Goal: Task Accomplishment & Management: Manage account settings

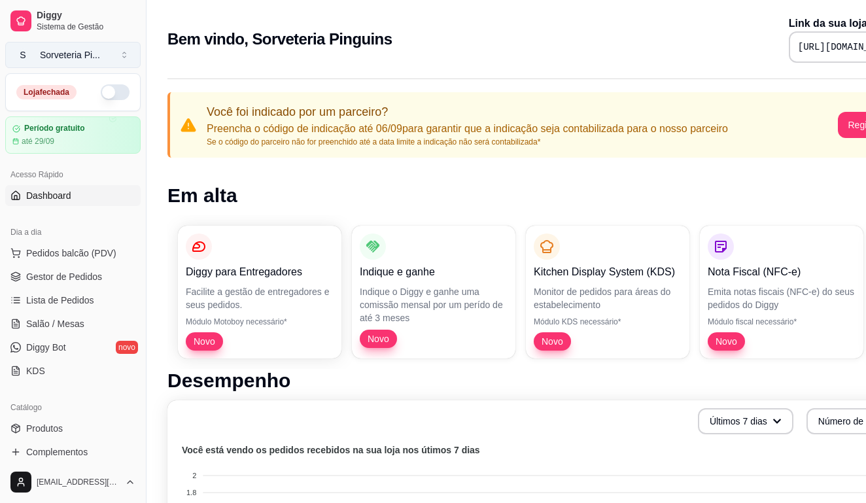
click at [113, 49] on button "S Sorveteria Pi ..." at bounding box center [72, 55] width 135 height 26
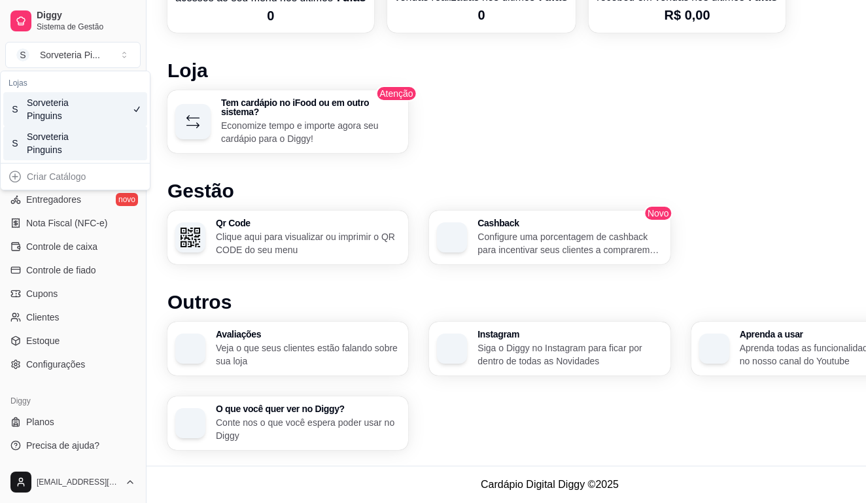
scroll to position [750, 0]
click at [65, 367] on span "Configurações" at bounding box center [55, 364] width 59 height 13
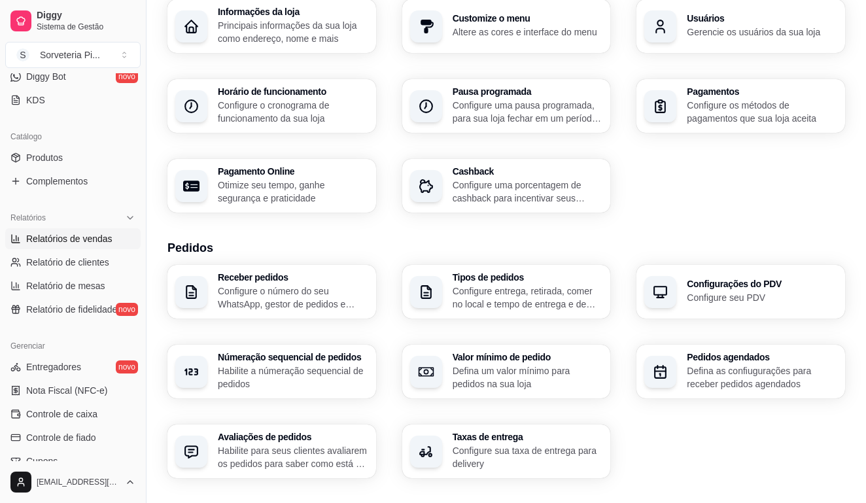
scroll to position [272, 0]
click at [117, 209] on div "Relatórios" at bounding box center [72, 216] width 135 height 21
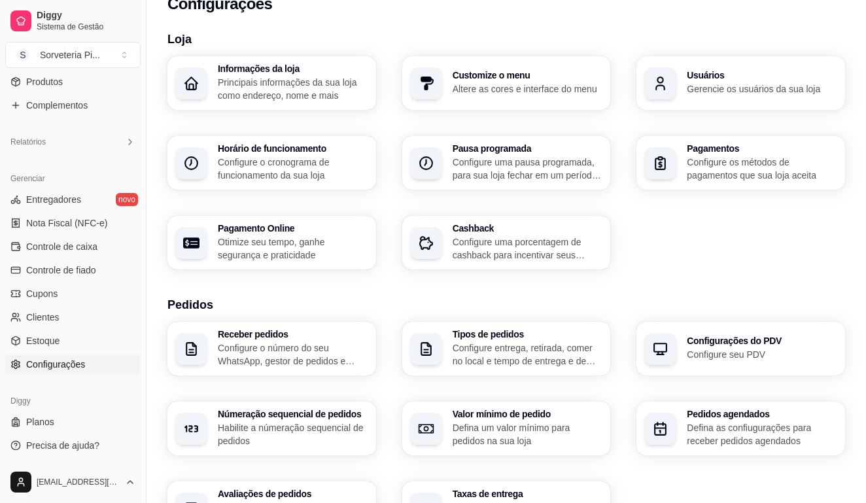
scroll to position [30, 0]
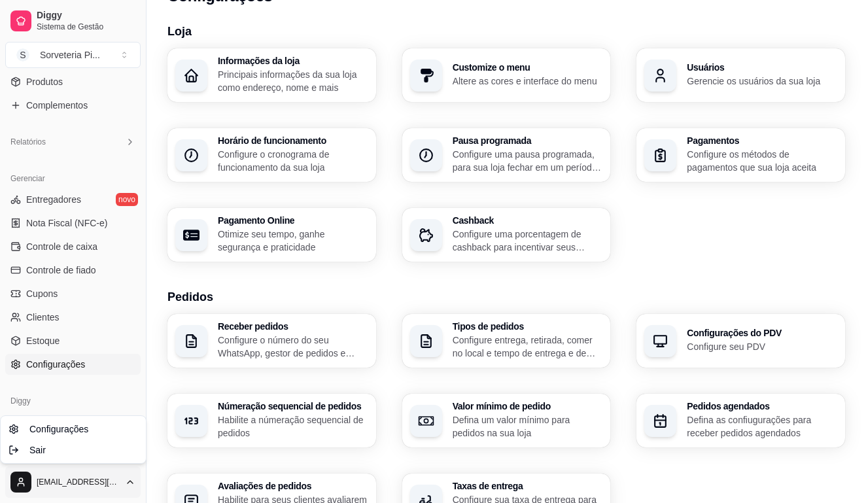
click at [112, 473] on html "Diggy Sistema de Gestão S Sorveteria Pi ... Loja fechada Período gratuito até 2…" at bounding box center [433, 221] width 866 height 503
click at [66, 387] on html "Diggy Sistema de Gestão S Sorveteria Pi ... Loja fechada Período gratuito até 2…" at bounding box center [433, 221] width 866 height 503
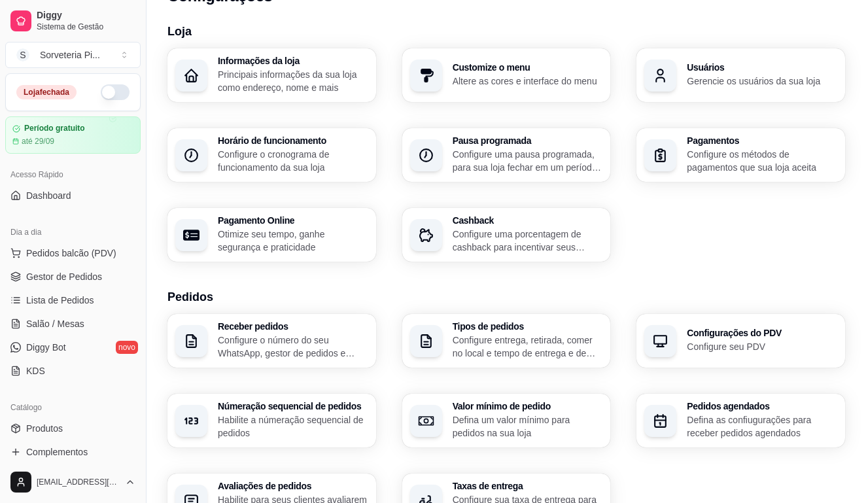
scroll to position [0, 0]
click at [125, 48] on button "S Sorveteria Pi ..." at bounding box center [72, 55] width 135 height 26
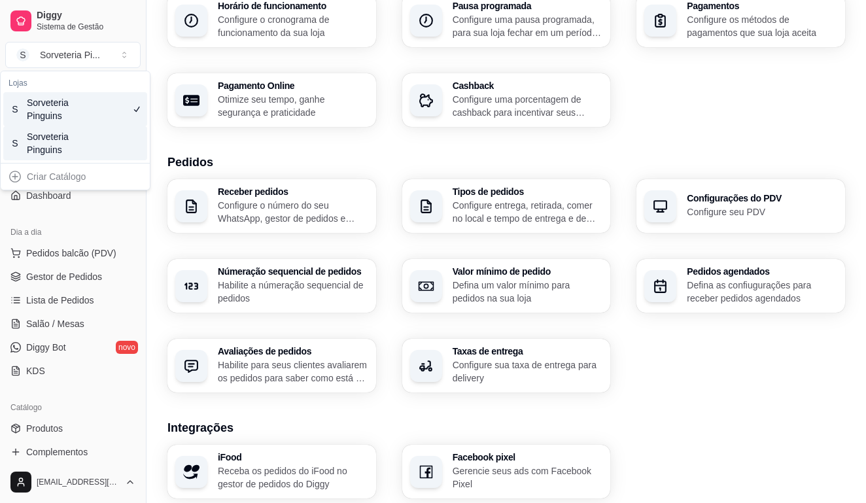
scroll to position [147, 0]
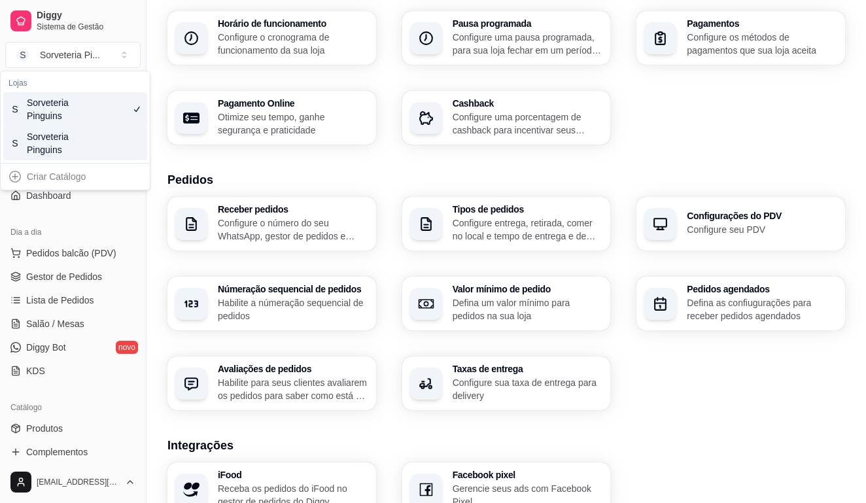
click at [43, 221] on div "Dia a dia Pedidos balcão (PDV) Gestor de Pedidos Lista de Pedidos Salão / Mesas…" at bounding box center [73, 302] width 146 height 170
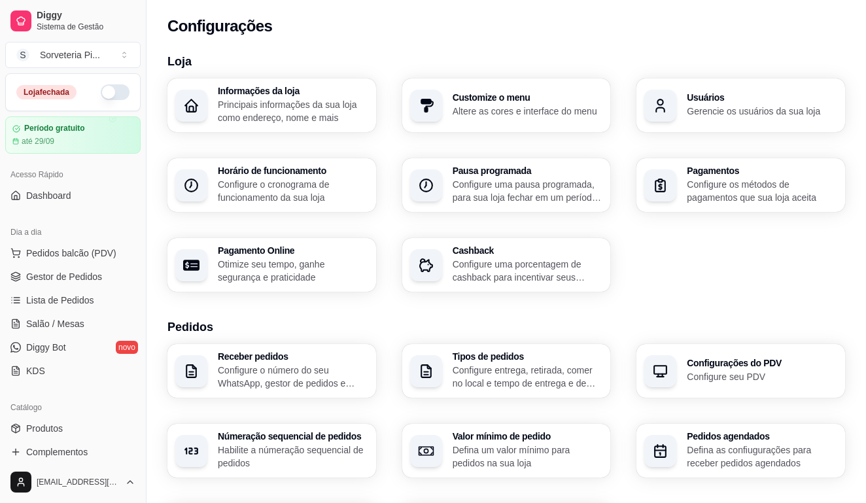
scroll to position [0, 0]
click at [111, 53] on button "S Sorveteria Pi ..." at bounding box center [72, 55] width 135 height 26
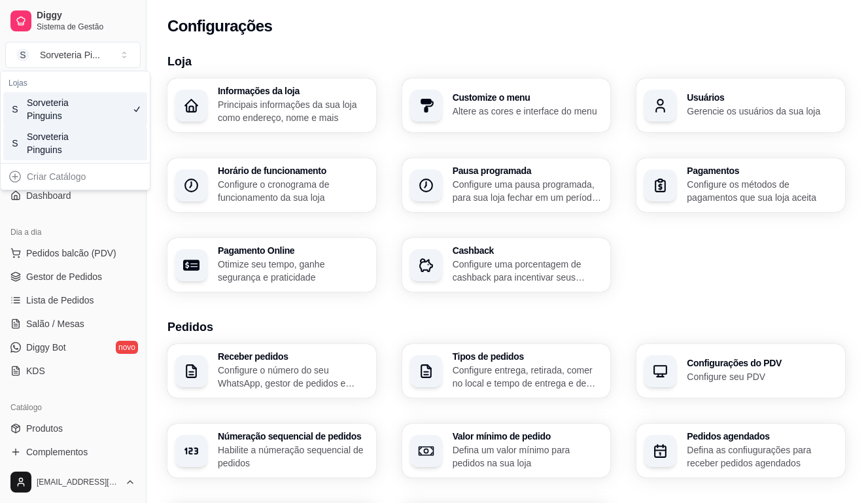
click at [92, 139] on div "S Sorveteria Pinguins" at bounding box center [75, 143] width 144 height 34
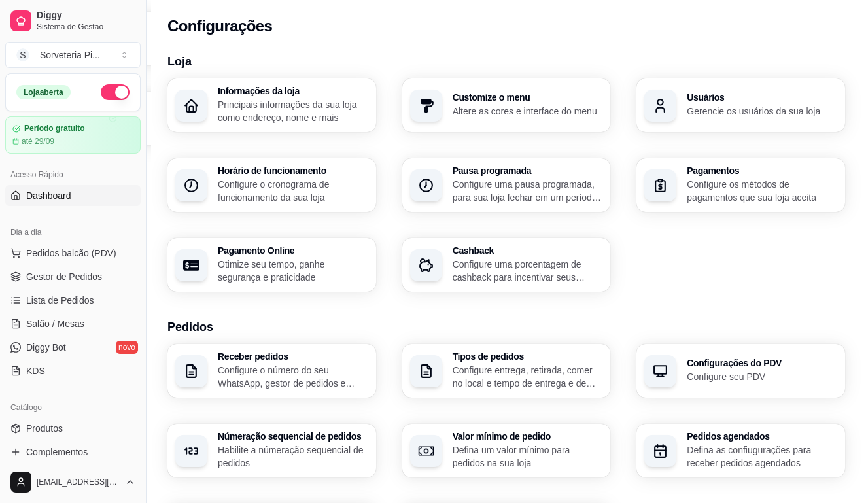
click at [75, 198] on link "Dashboard" at bounding box center [72, 195] width 135 height 21
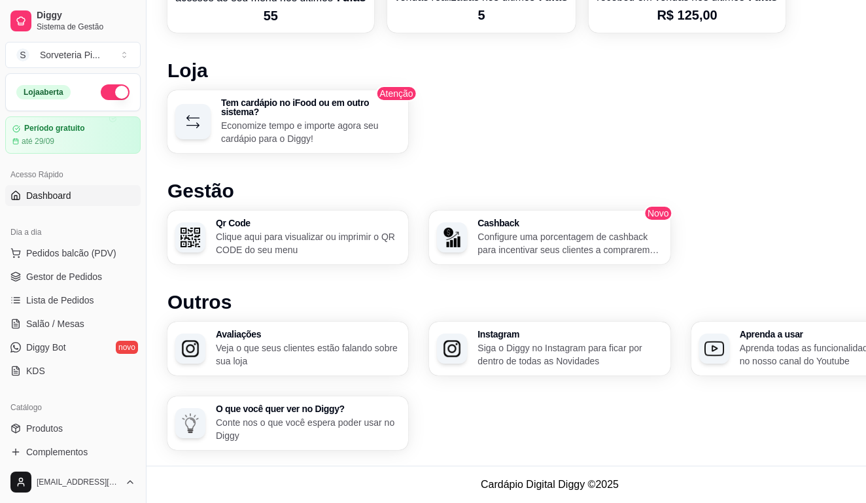
scroll to position [750, 0]
click at [534, 225] on h3 "Cashback" at bounding box center [570, 223] width 185 height 9
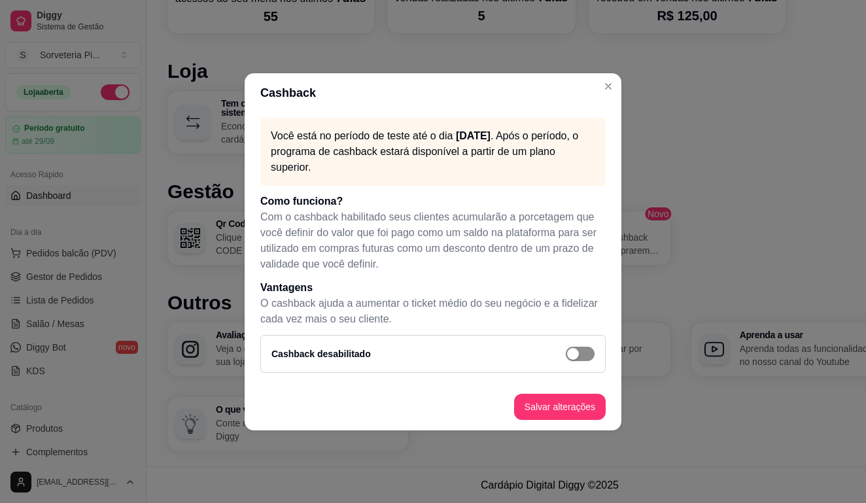
click at [581, 354] on button "button" at bounding box center [580, 354] width 29 height 14
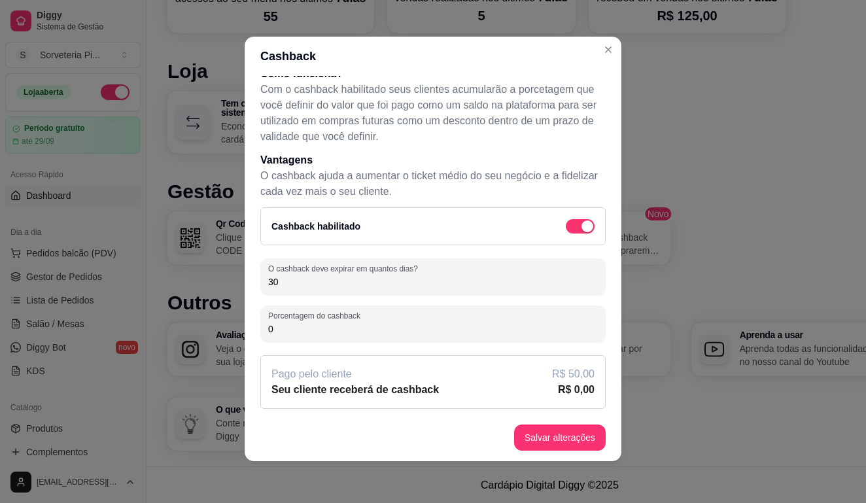
scroll to position [3, 0]
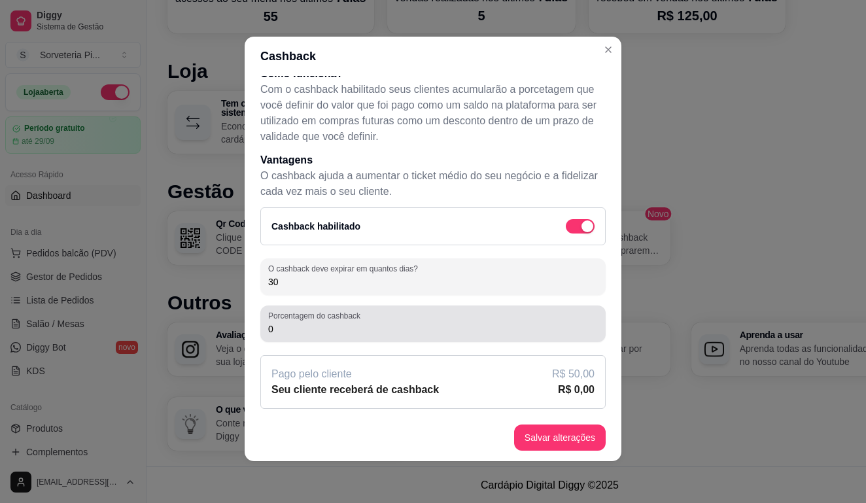
click at [410, 329] on input "0" at bounding box center [433, 329] width 330 height 13
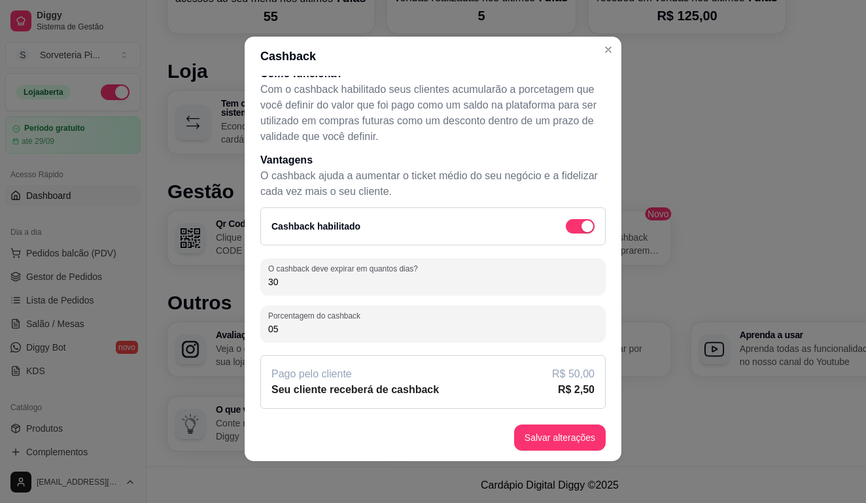
type input "0"
type input "5"
type input "3"
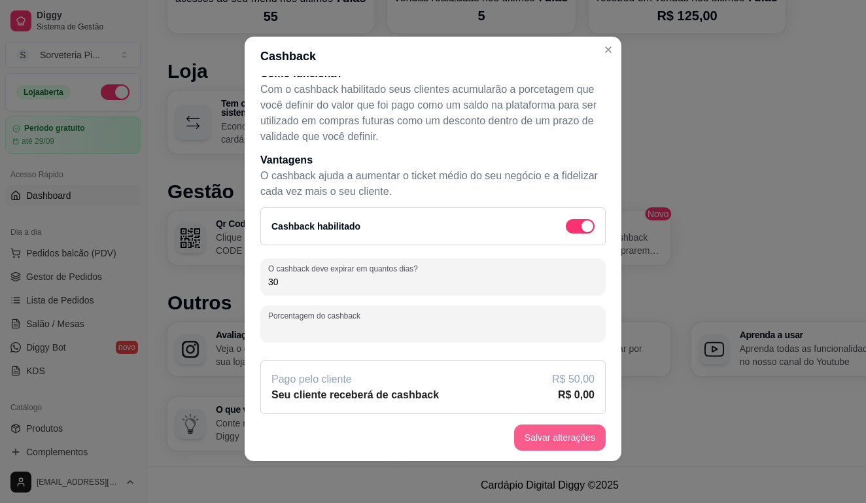
type input "2"
type input "3"
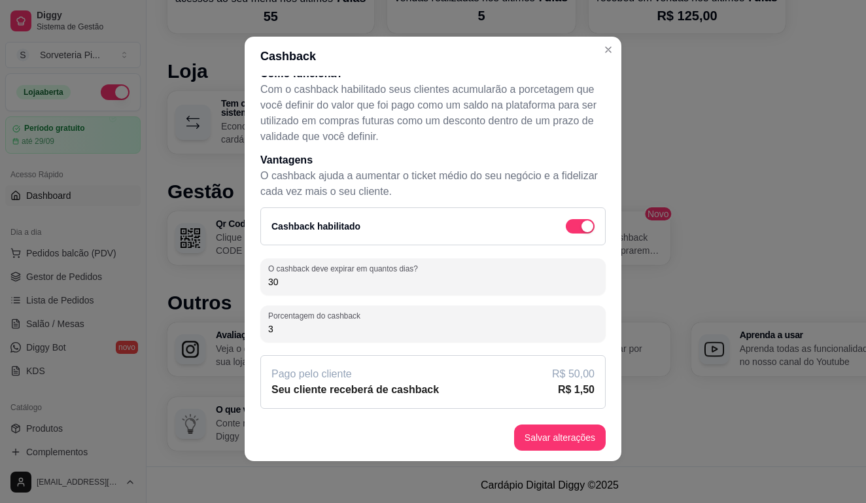
click at [291, 329] on input "3" at bounding box center [433, 329] width 330 height 13
type input "2"
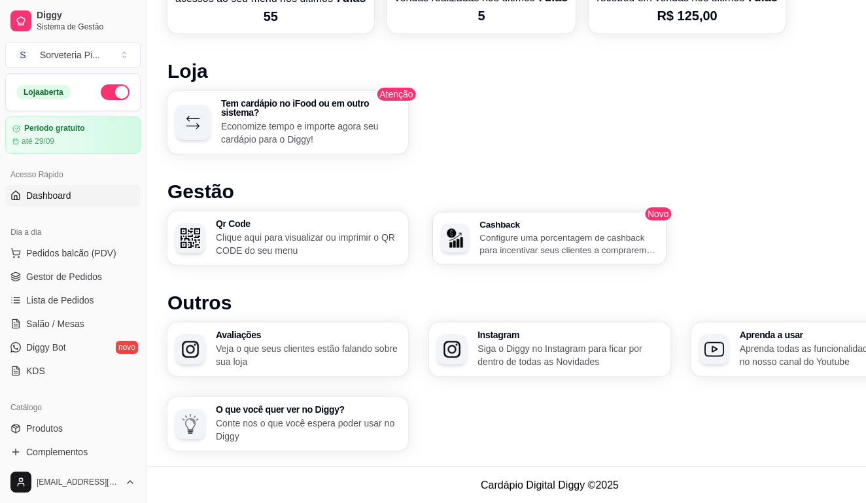
click at [550, 232] on p "Configure uma porcentagem de cashback para incentivar seus clientes a comprarem…" at bounding box center [569, 244] width 179 height 26
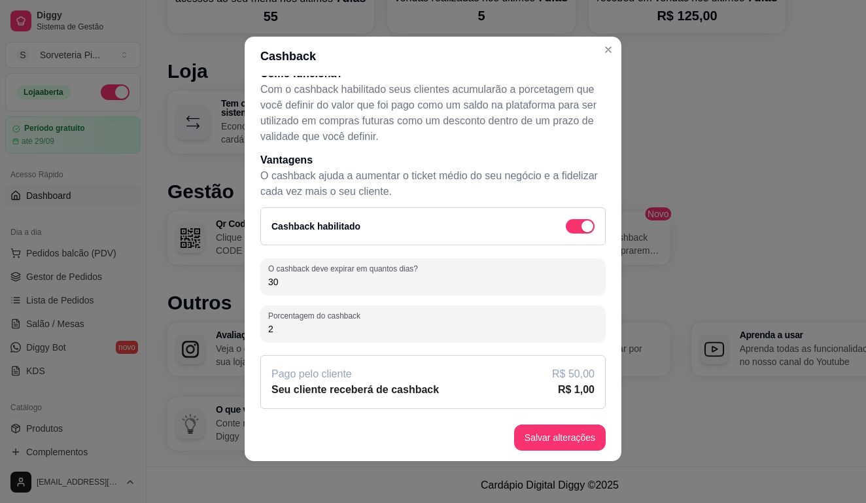
click at [306, 332] on input "2" at bounding box center [433, 329] width 330 height 13
type input "3"
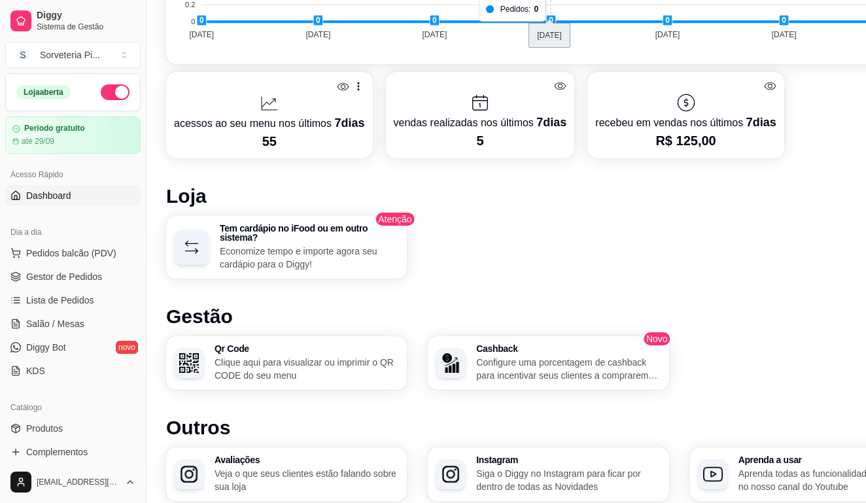
scroll to position [626, 1]
click at [48, 323] on span "Salão / Mesas" at bounding box center [55, 323] width 58 height 13
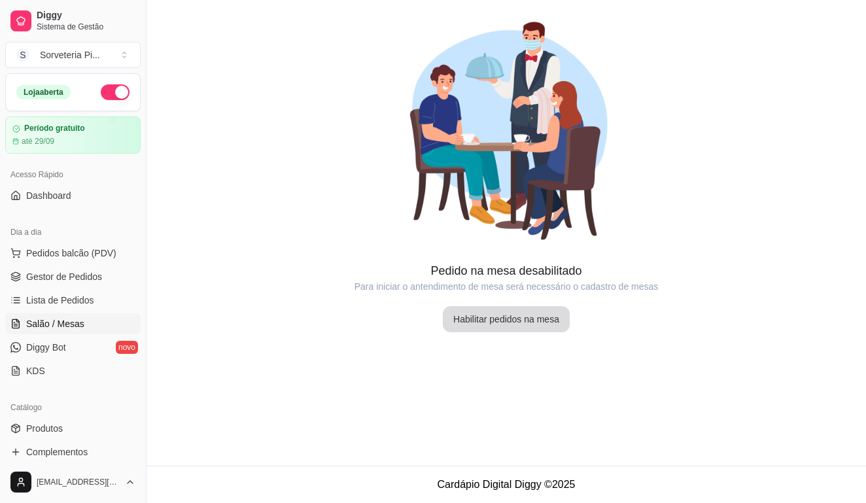
click at [537, 313] on button "Habilitar pedidos na mesa" at bounding box center [506, 319] width 127 height 26
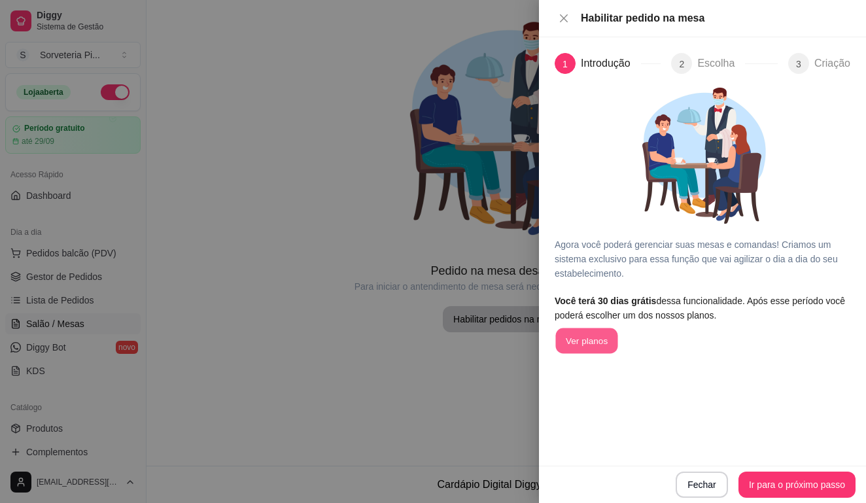
click at [583, 344] on button "Ver planos" at bounding box center [587, 342] width 62 height 26
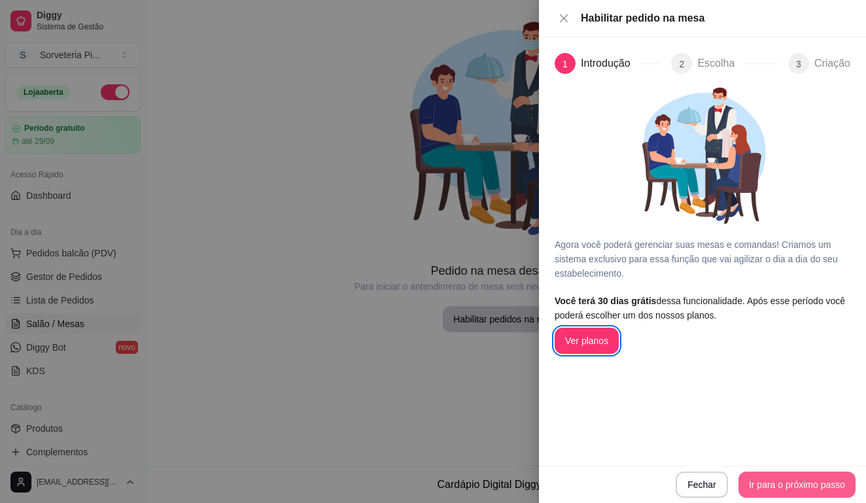
click at [762, 478] on button "Ir para o próximo passo" at bounding box center [797, 485] width 117 height 26
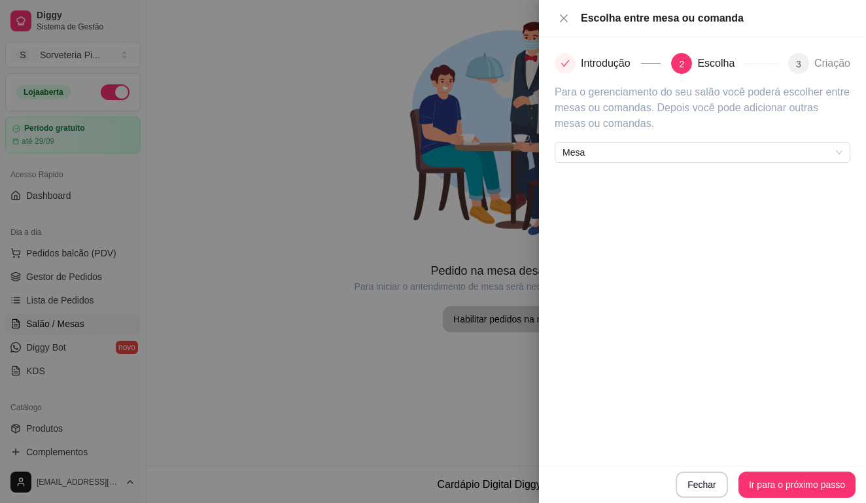
click at [638, 163] on div "Introdução 2 Escolha 3 Criação Para o gerenciamento do seu salão você poderá es…" at bounding box center [702, 251] width 327 height 429
click at [633, 155] on span "Mesa" at bounding box center [703, 153] width 280 height 20
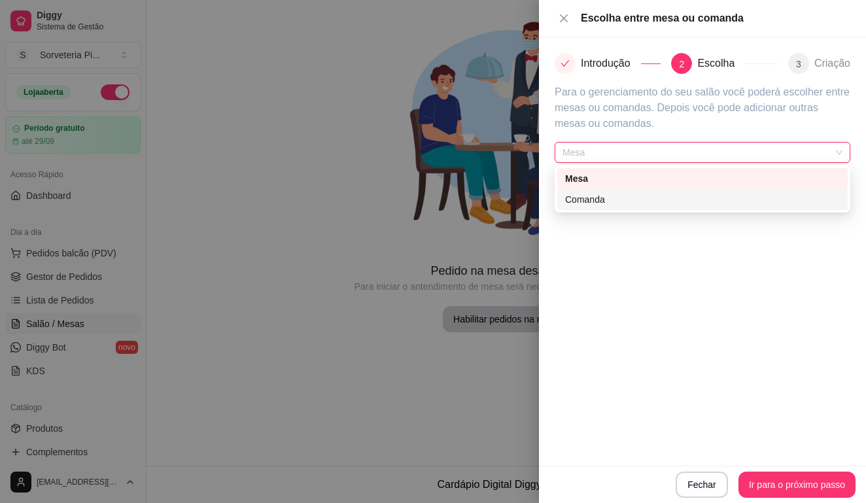
click at [624, 199] on div "Comanda" at bounding box center [702, 199] width 275 height 14
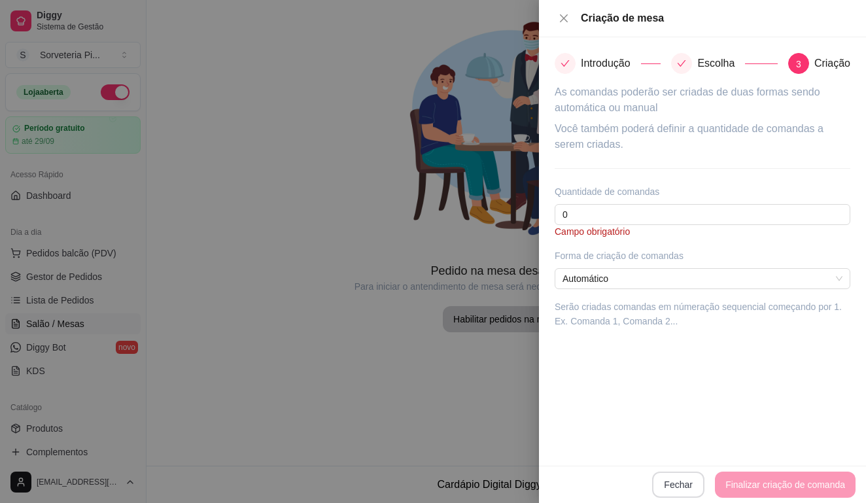
click at [683, 483] on button "Fechar" at bounding box center [678, 485] width 52 height 26
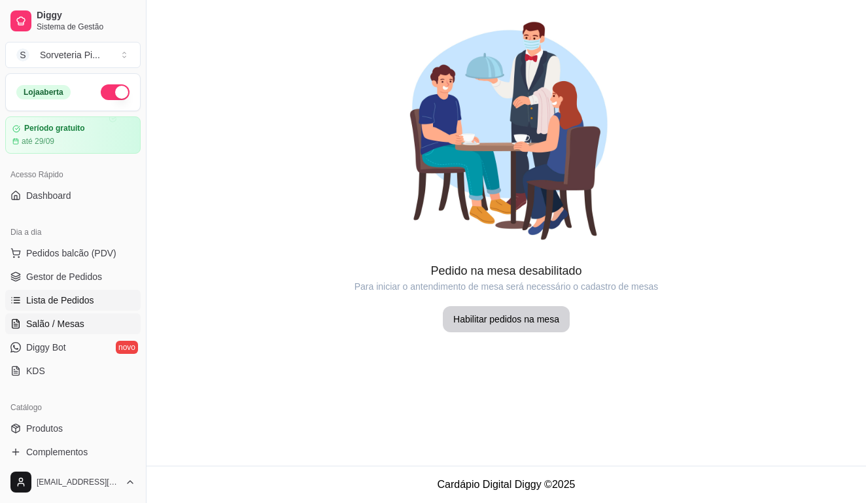
click at [43, 298] on span "Lista de Pedidos" at bounding box center [60, 300] width 68 height 13
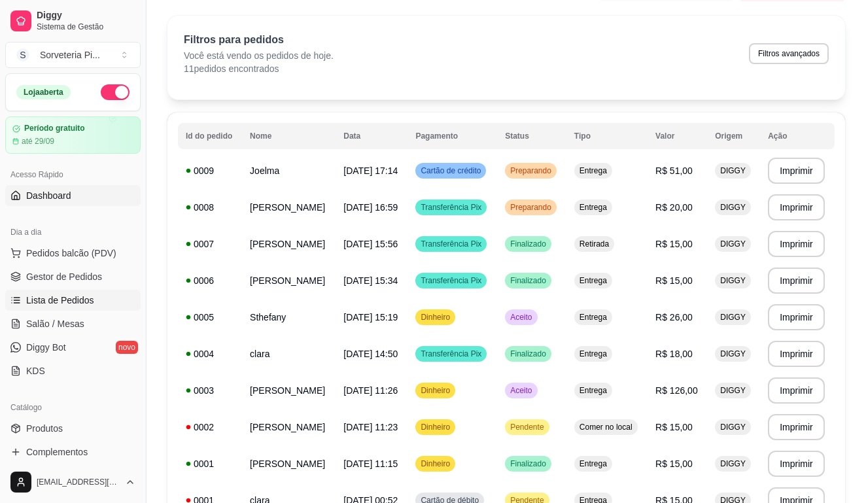
click at [53, 195] on span "Dashboard" at bounding box center [48, 195] width 45 height 13
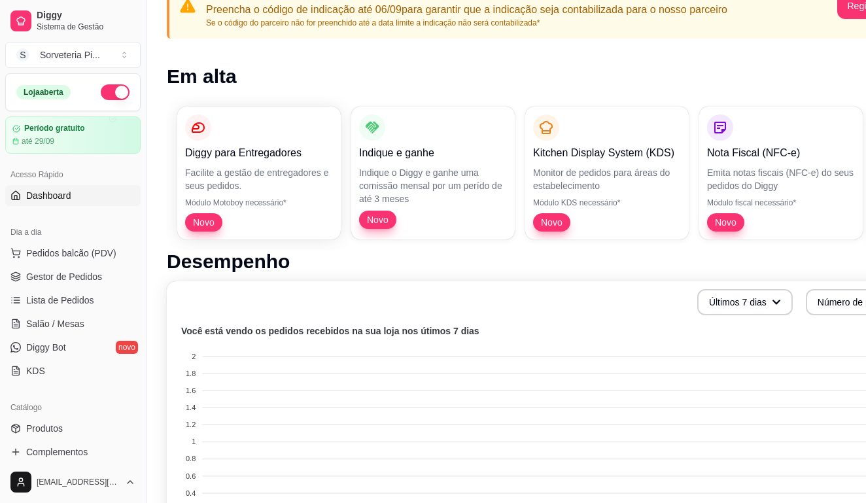
scroll to position [118, 1]
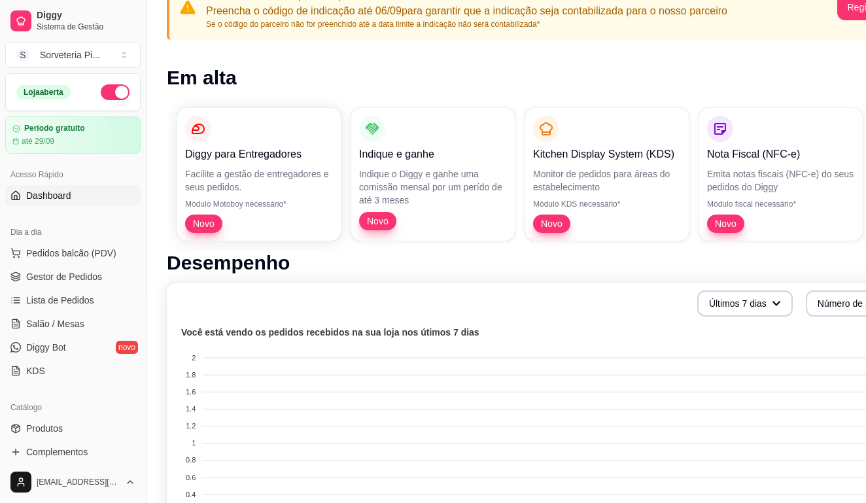
click at [418, 176] on p "Indique o Diggy e ganhe uma comissão mensal por um perído de até 3 meses" at bounding box center [433, 187] width 148 height 39
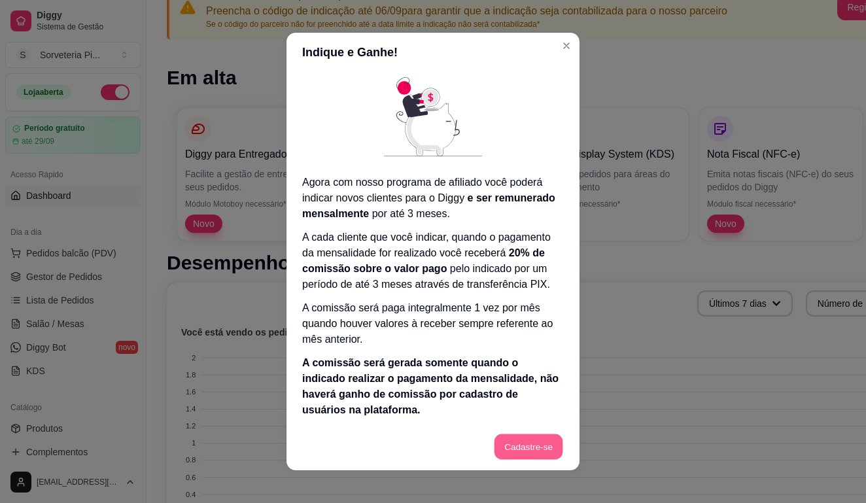
click at [519, 444] on button "Cadastre-se" at bounding box center [528, 448] width 69 height 26
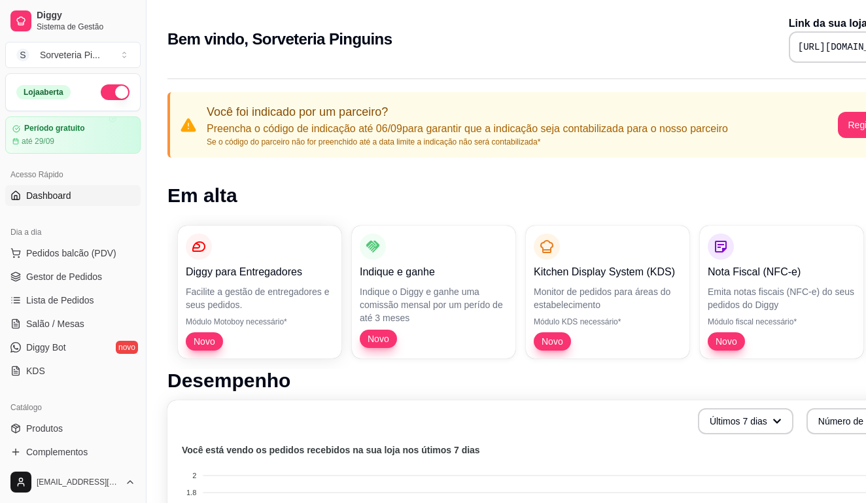
scroll to position [0, 0]
click at [43, 256] on span "Pedidos balcão (PDV)" at bounding box center [71, 253] width 90 height 13
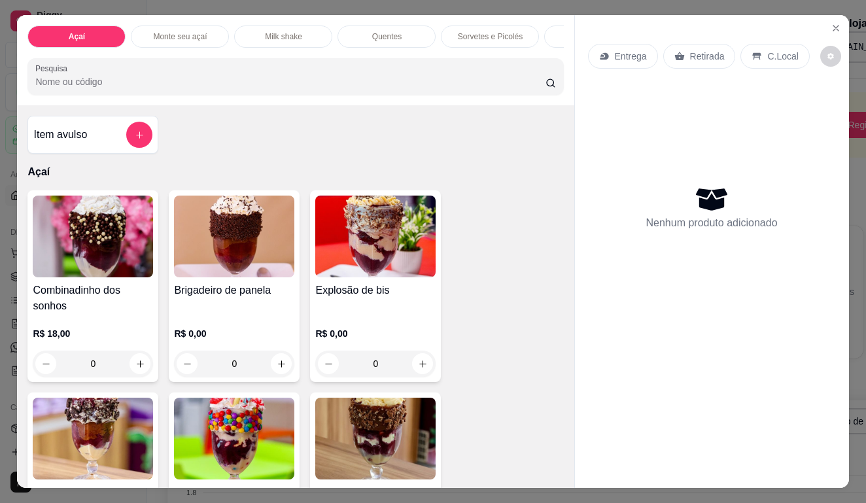
click at [3, 233] on div "Açaí Monte seu açaí Milk shake Quentes Sorvetes e Picolés Bebidas Pesquisa Item…" at bounding box center [433, 251] width 866 height 503
click at [836, 31] on icon "Close" at bounding box center [836, 28] width 10 height 10
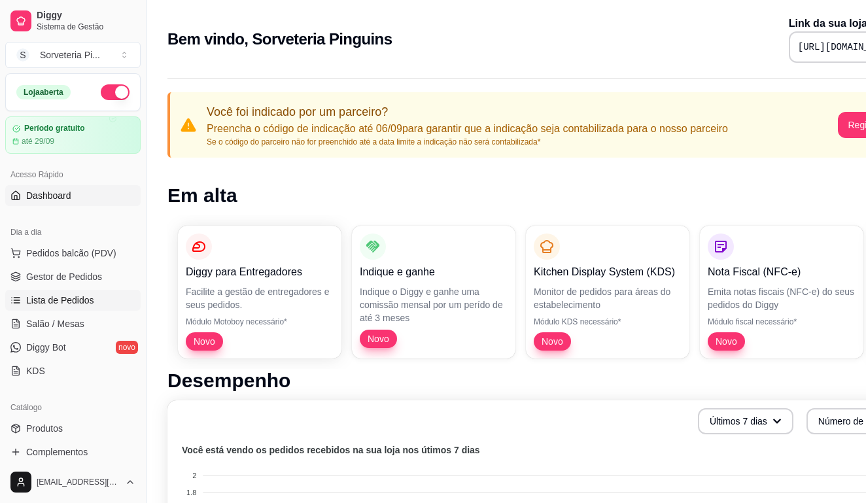
click at [64, 300] on span "Lista de Pedidos" at bounding box center [60, 300] width 68 height 13
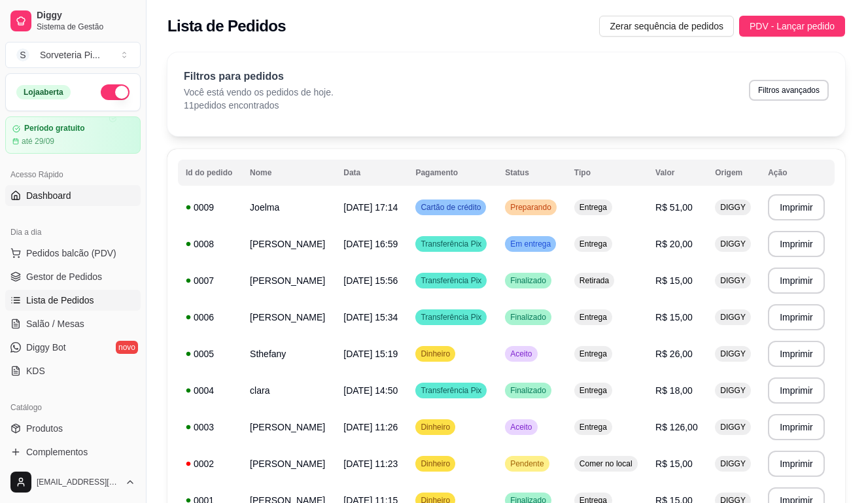
click at [62, 200] on span "Dashboard" at bounding box center [48, 195] width 45 height 13
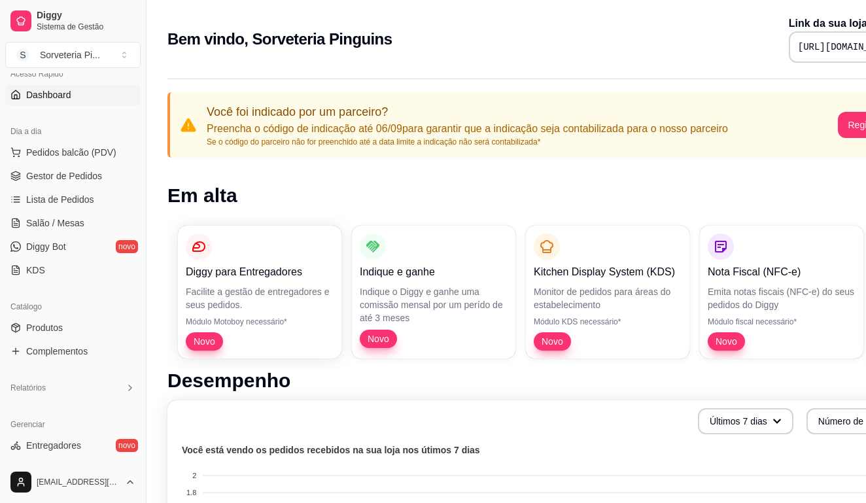
scroll to position [100, 0]
click at [50, 315] on div "Catálogo" at bounding box center [72, 307] width 135 height 21
click at [50, 323] on span "Produtos" at bounding box center [44, 328] width 37 height 13
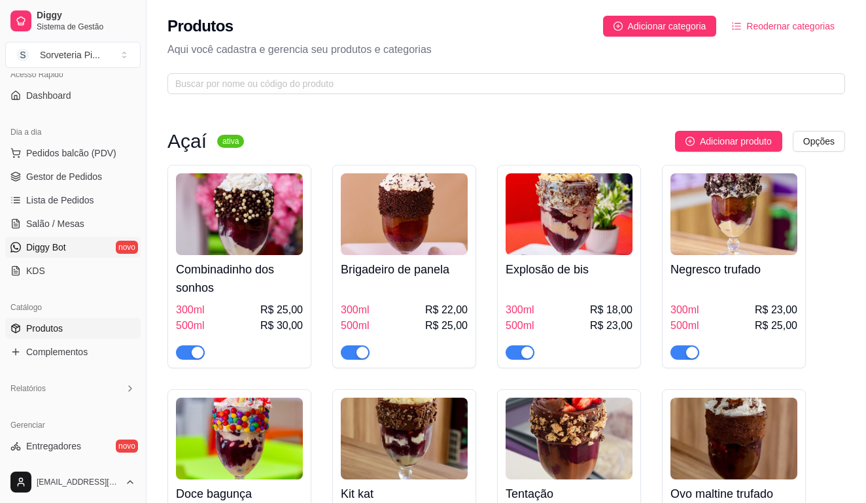
click at [69, 247] on link "Diggy Bot novo" at bounding box center [72, 247] width 135 height 21
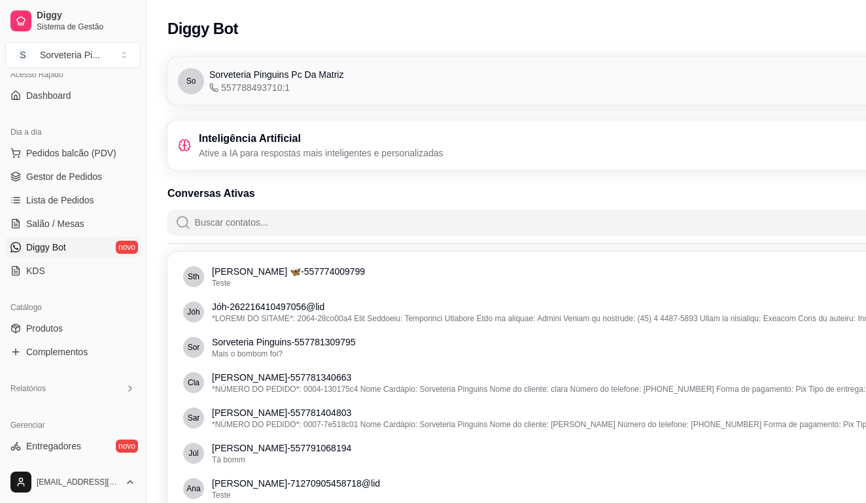
click at [391, 159] on p "Ative a IA para respostas mais inteligentes e personalizadas" at bounding box center [321, 153] width 245 height 13
click at [247, 143] on h3 "Inteligência Artificial" at bounding box center [321, 139] width 245 height 16
click at [87, 48] on button "S Sorveteria Pi ..." at bounding box center [72, 55] width 135 height 26
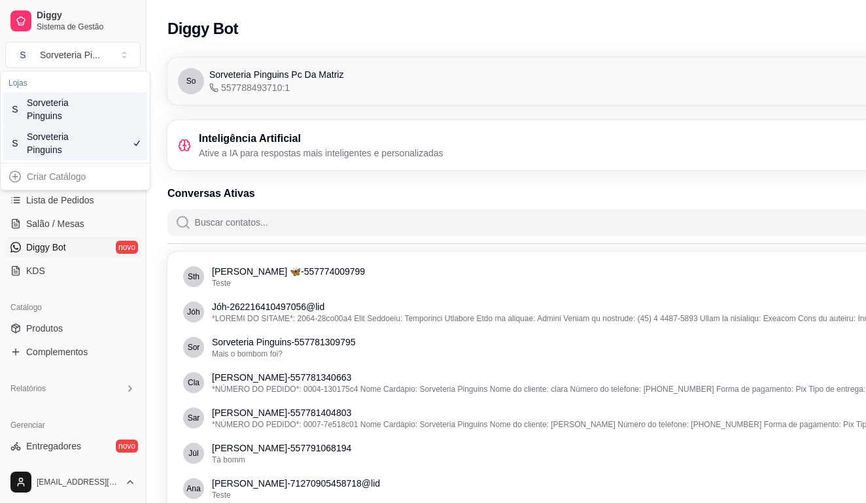
click at [78, 110] on div "Sorveteria Pinguins" at bounding box center [56, 109] width 59 height 26
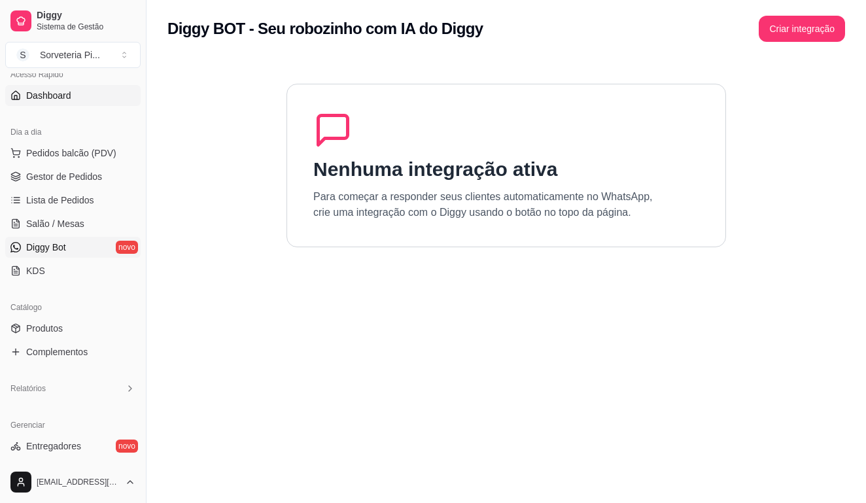
click at [63, 98] on span "Dashboard" at bounding box center [48, 95] width 45 height 13
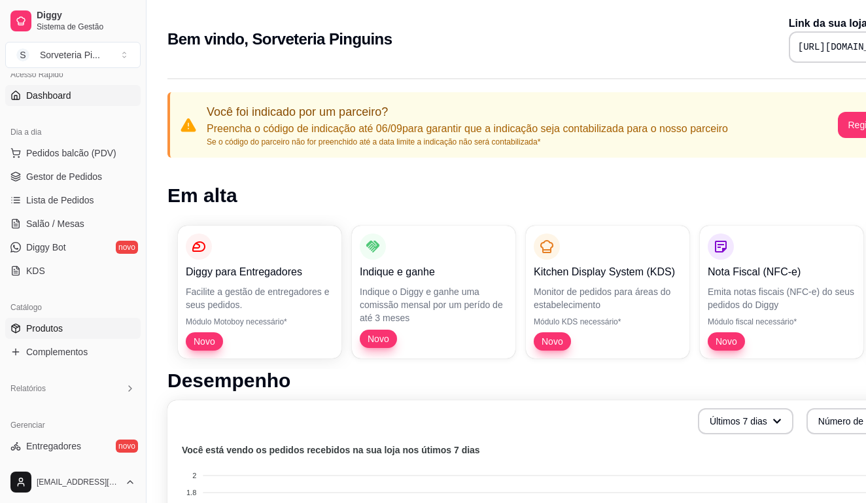
click at [62, 333] on span "Produtos" at bounding box center [44, 328] width 37 height 13
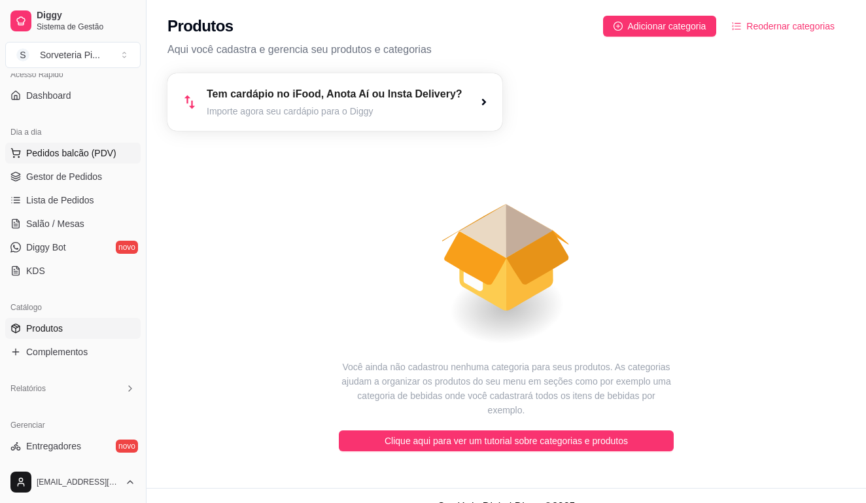
click at [90, 160] on button "Pedidos balcão (PDV)" at bounding box center [72, 153] width 135 height 21
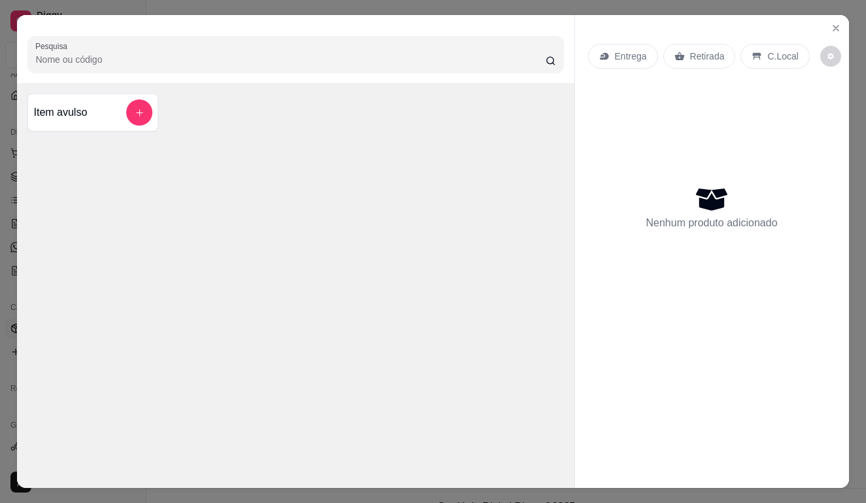
click at [274, 14] on div "Pesquisa Item avulso Entrega Retirada C.Local Nenhum produto adicionado" at bounding box center [433, 251] width 866 height 503
click at [835, 33] on icon "Close" at bounding box center [836, 28] width 10 height 10
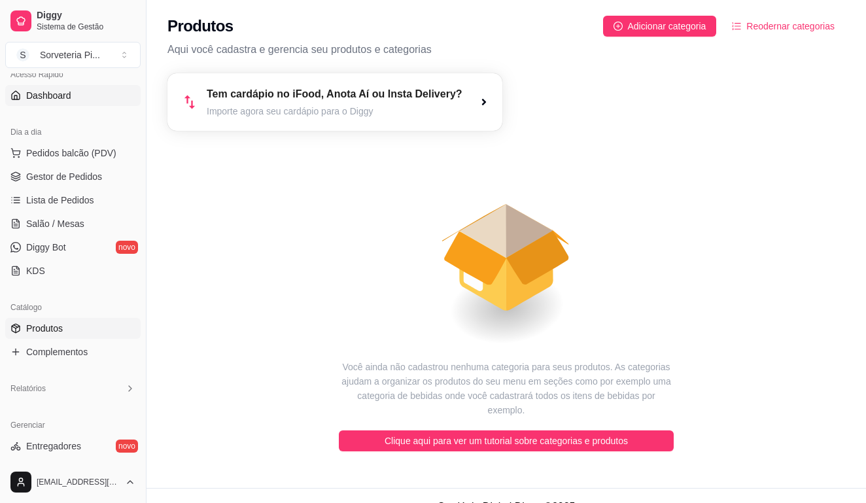
click at [53, 101] on span "Dashboard" at bounding box center [48, 95] width 45 height 13
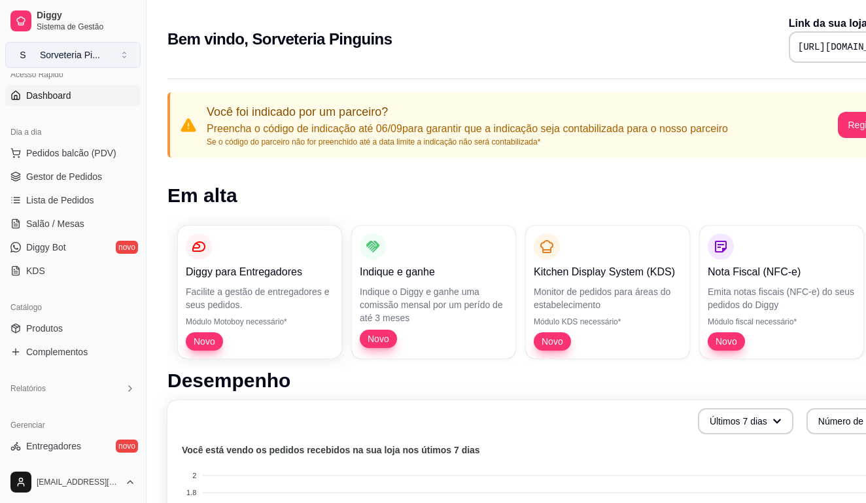
click at [93, 50] on div "Sorveteria Pi ..." at bounding box center [70, 54] width 60 height 13
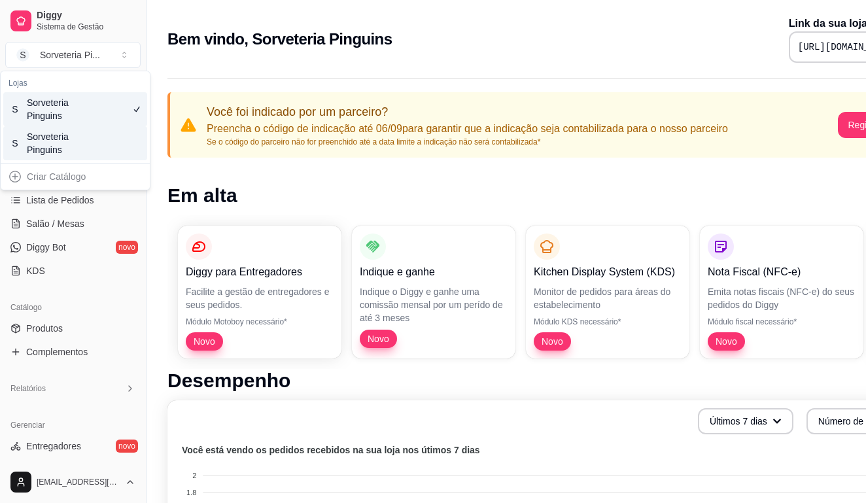
click at [65, 149] on div "Sorveteria Pinguins" at bounding box center [56, 143] width 59 height 26
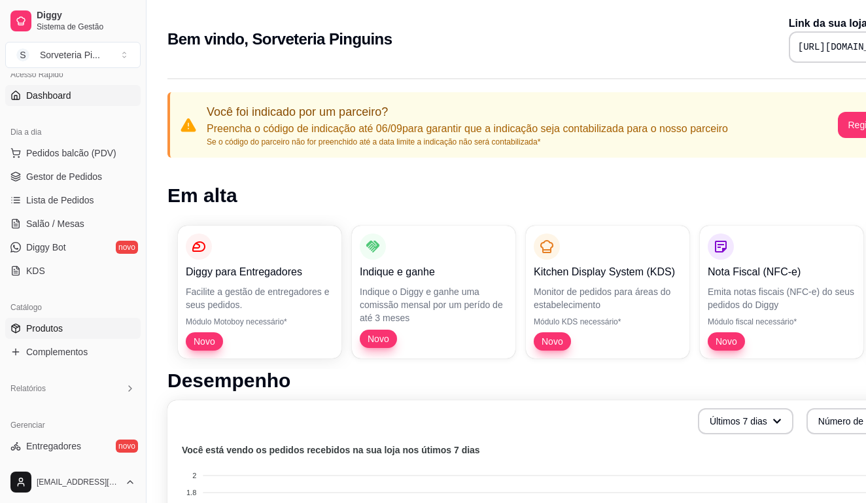
click at [69, 322] on link "Produtos" at bounding box center [72, 328] width 135 height 21
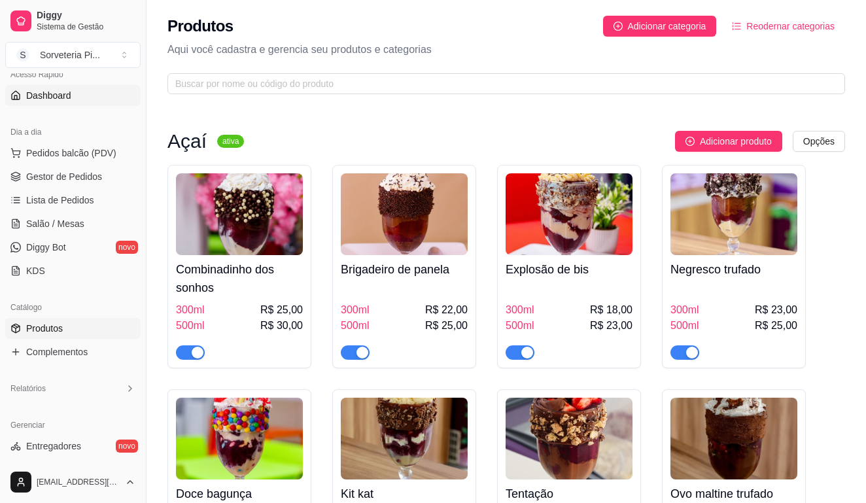
click at [91, 96] on link "Dashboard" at bounding box center [72, 95] width 135 height 21
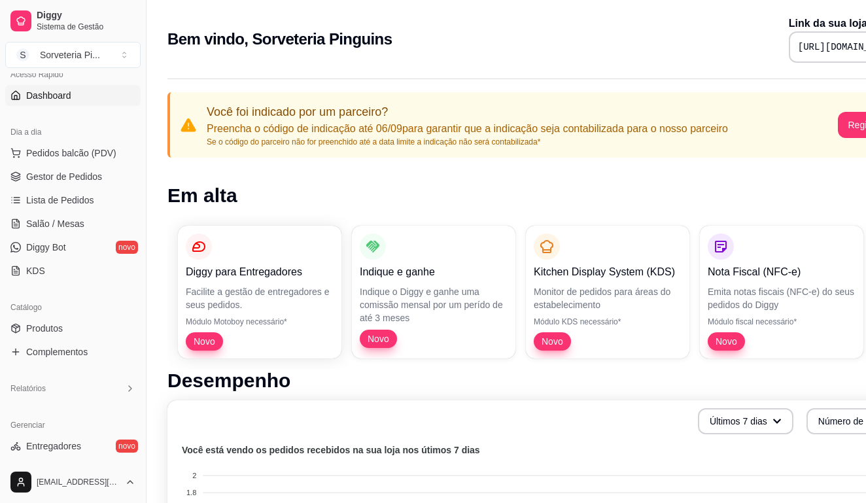
click at [86, 99] on link "Dashboard" at bounding box center [72, 95] width 135 height 21
click at [64, 199] on span "Lista de Pedidos" at bounding box center [60, 200] width 68 height 13
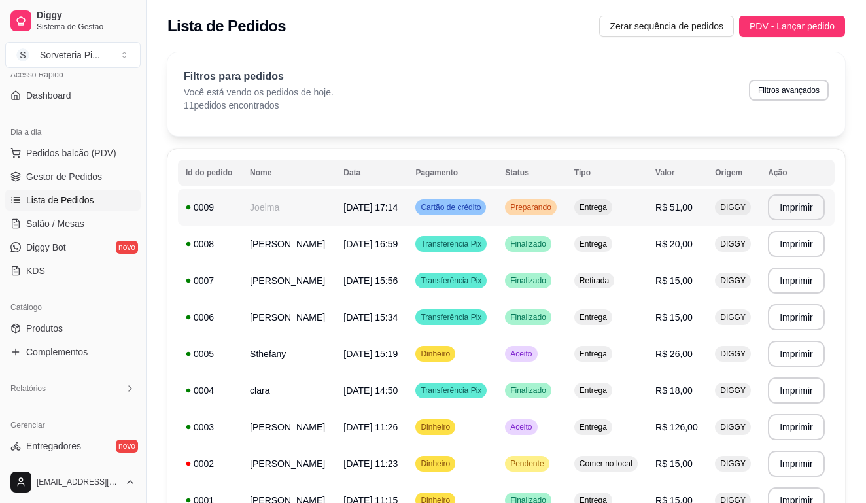
click at [521, 205] on span "Preparando" at bounding box center [531, 207] width 46 height 10
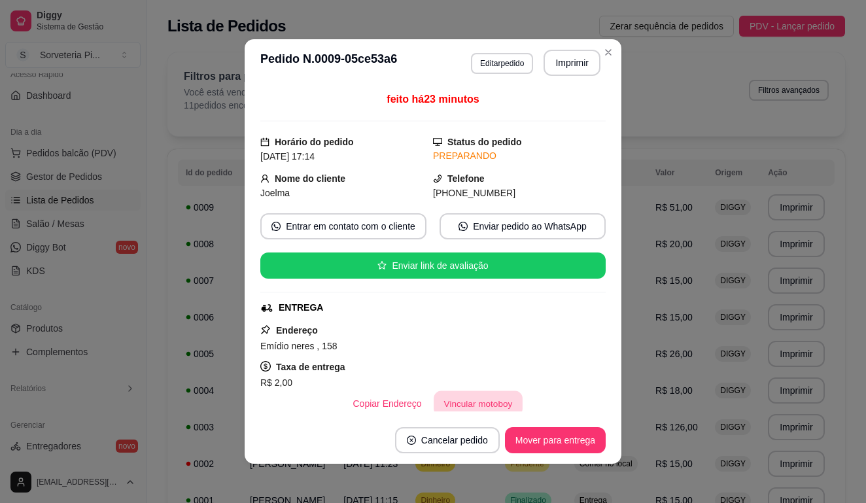
click at [469, 408] on button "Vincular motoboy" at bounding box center [478, 404] width 89 height 26
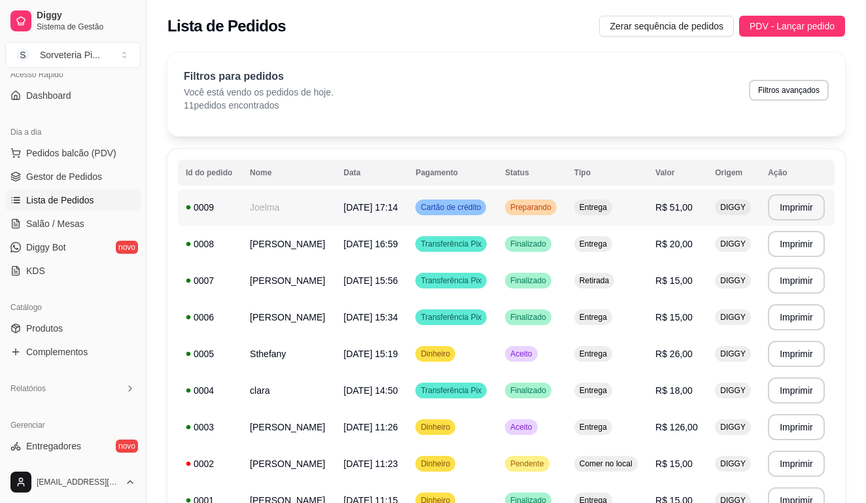
click at [586, 204] on span "Entrega" at bounding box center [593, 207] width 33 height 10
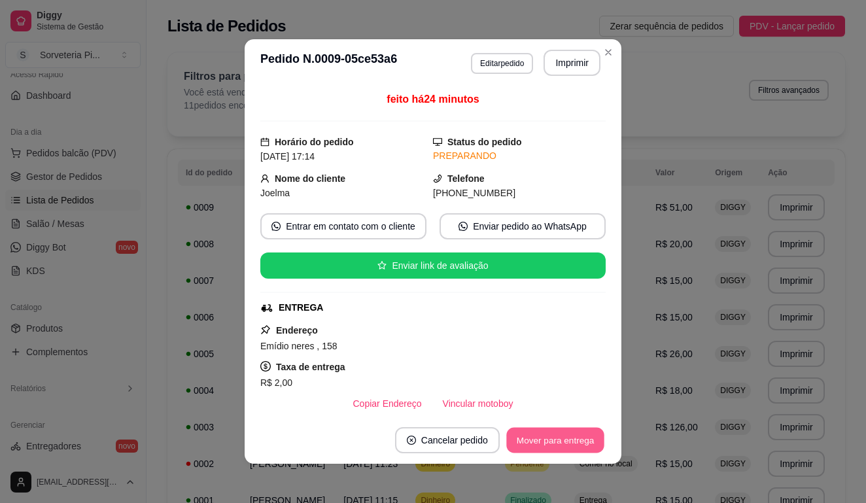
click at [549, 447] on button "Mover para entrega" at bounding box center [556, 441] width 98 height 26
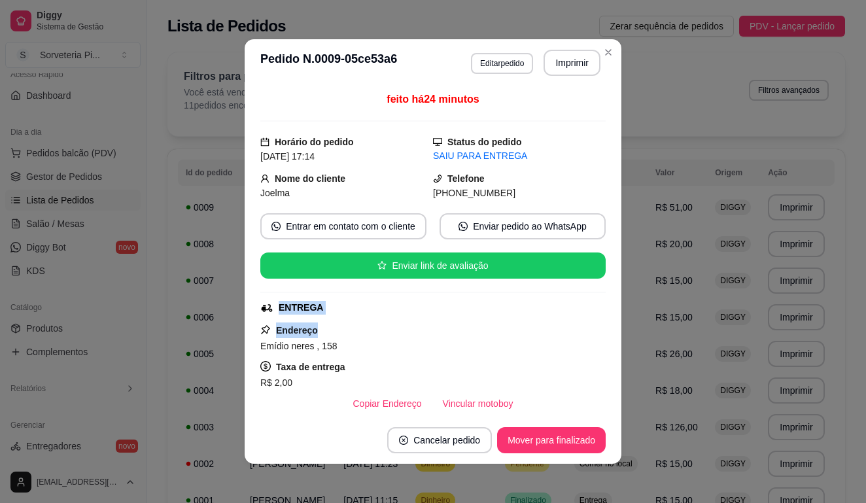
drag, startPoint x: 590, startPoint y: 337, endPoint x: 590, endPoint y: 211, distance: 126.3
click at [590, 211] on div "feito há 24 minutos Horário do pedido [DATE] 17:14 Status do pedido SAIU PARA E…" at bounding box center [433, 252] width 346 height 320
